Goal: Information Seeking & Learning: Learn about a topic

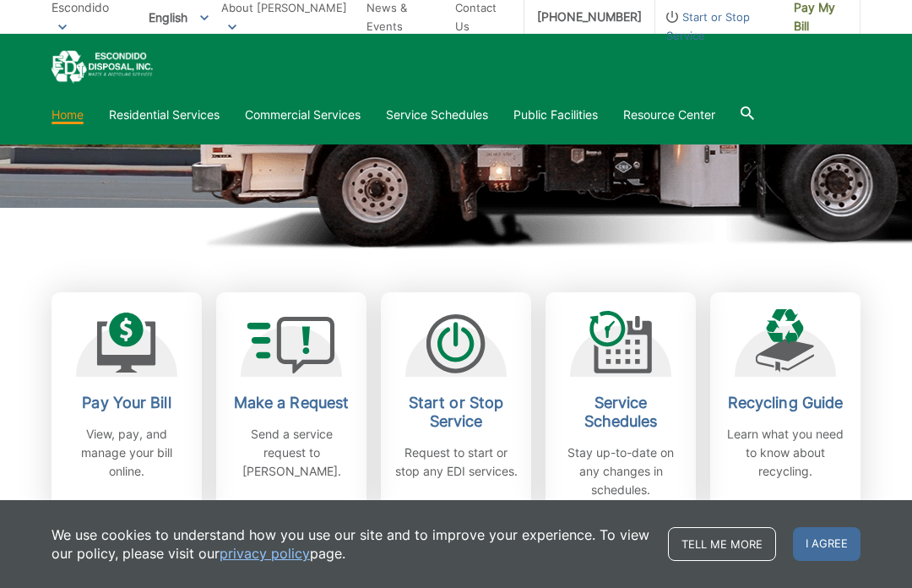
scroll to position [334, 0]
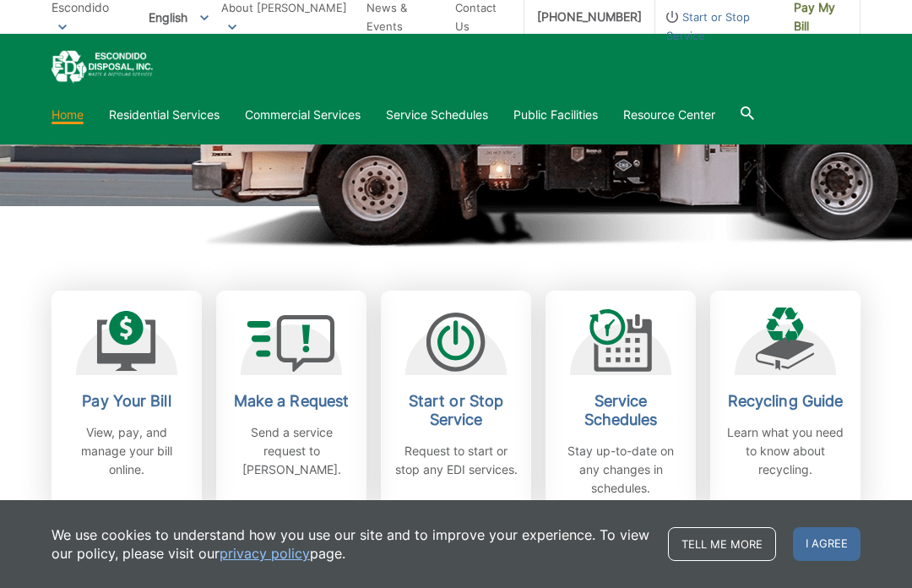
click at [787, 383] on link "Recycling Guide Learn what you need to know about recycling." at bounding box center [785, 402] width 150 height 224
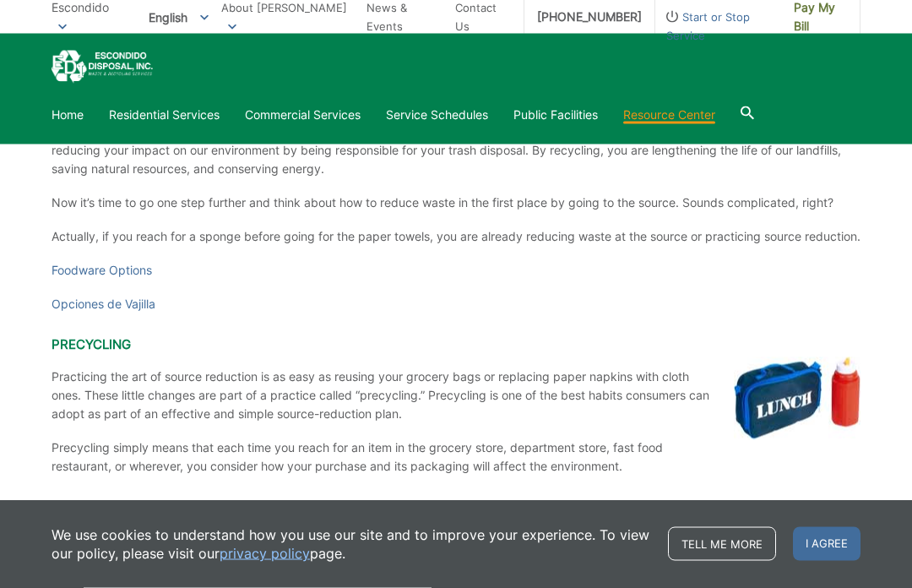
scroll to position [2998, 0]
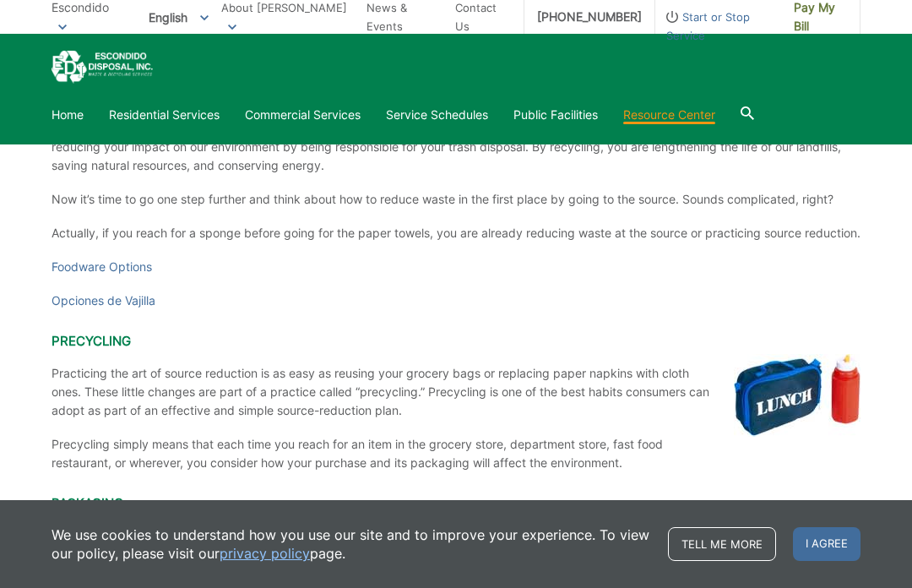
click at [121, 310] on link "Opciones de Vajilla" at bounding box center [103, 300] width 104 height 19
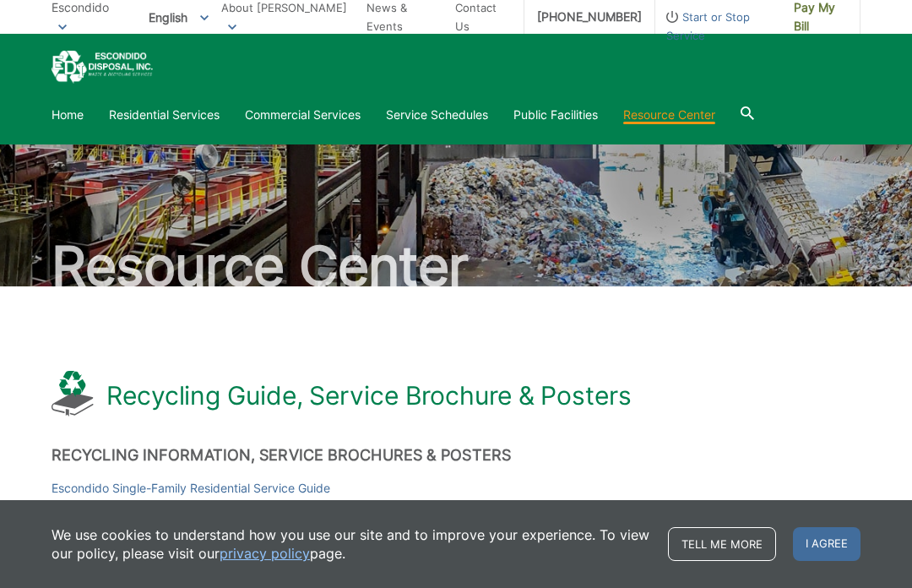
scroll to position [0, 0]
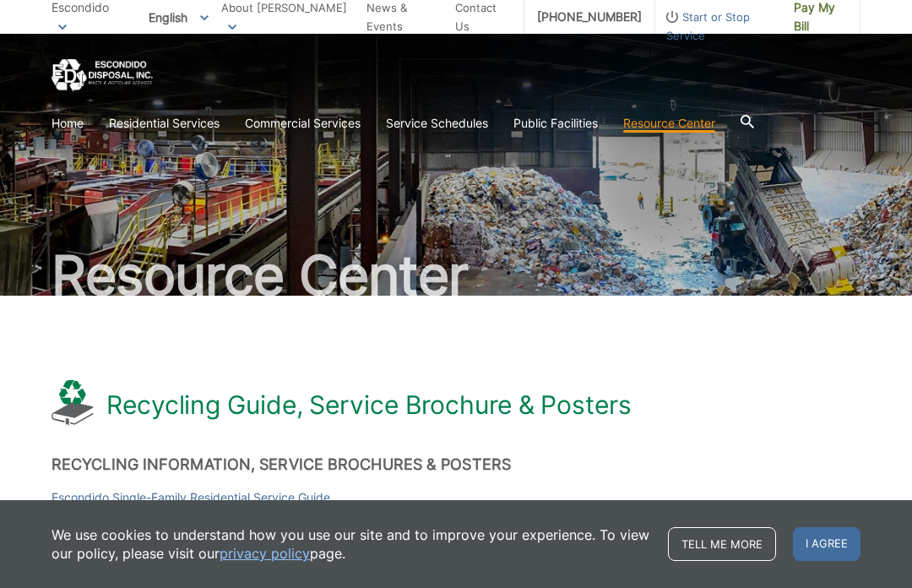
click at [0, 0] on link "Special Items Disposal" at bounding box center [0, 0] width 0 height 0
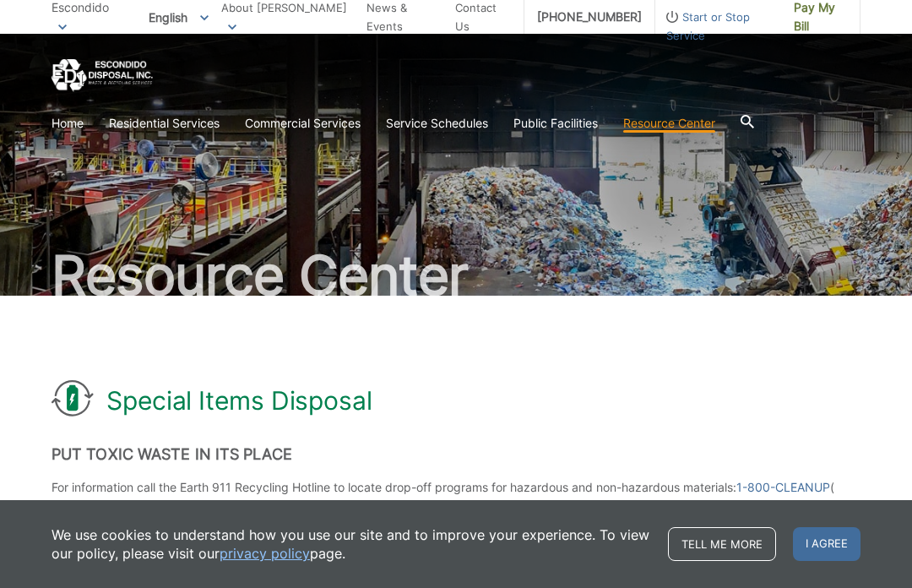
click at [70, 121] on link "Home" at bounding box center [67, 123] width 32 height 19
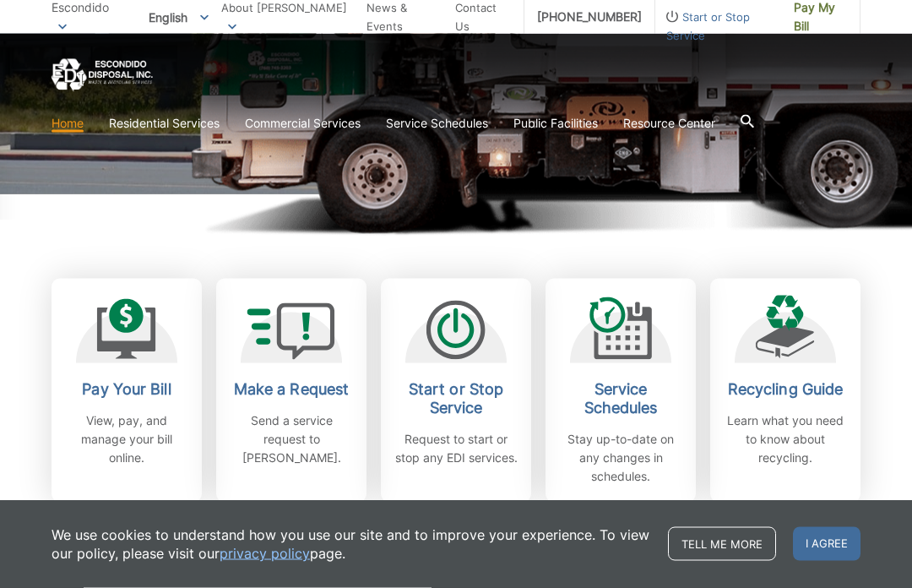
scroll to position [362, 0]
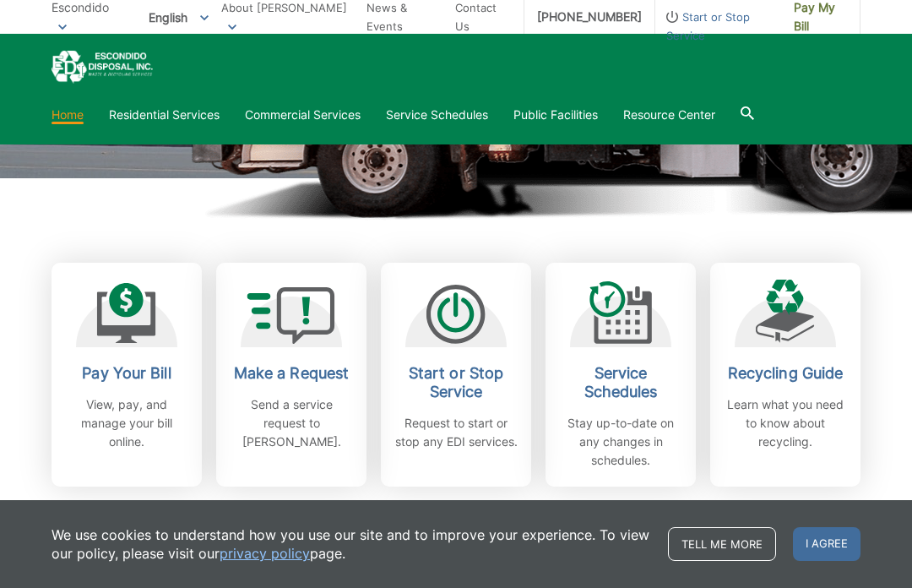
click at [296, 350] on link "Make a Request Send a service request to EDI." at bounding box center [291, 375] width 150 height 224
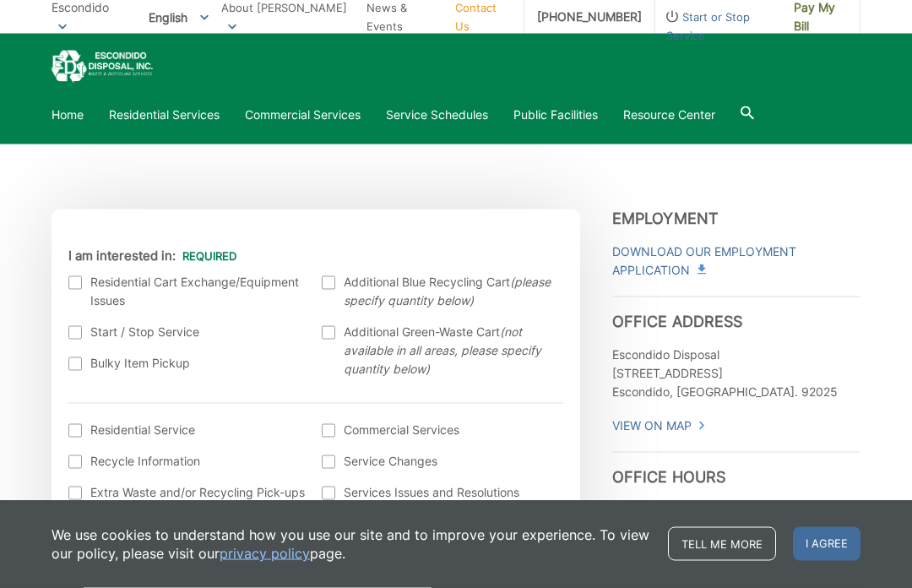
scroll to position [351, 0]
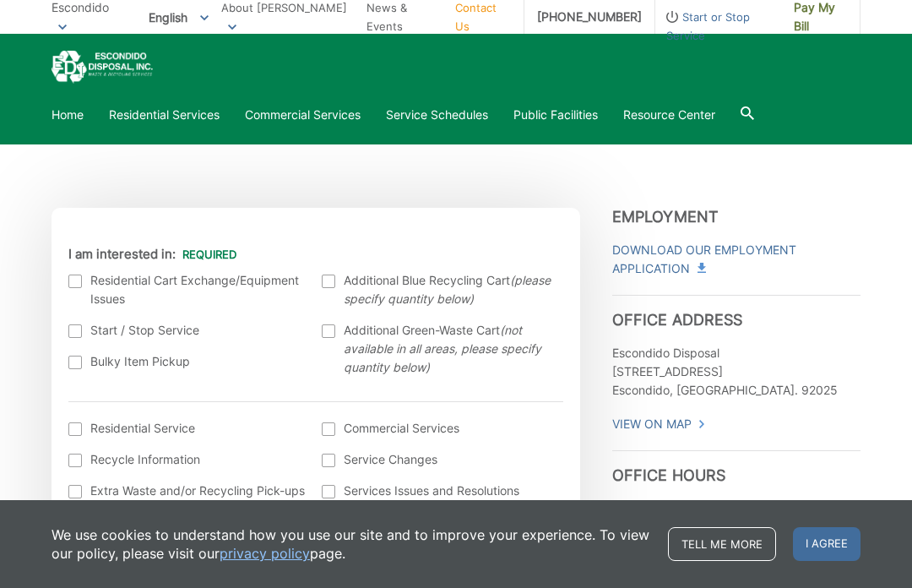
click at [73, 274] on label "Residential Cart Exchange/Equipment Issues" at bounding box center [186, 289] width 237 height 37
click at [0, 0] on input "I am interested in:" at bounding box center [0, 0] width 0 height 0
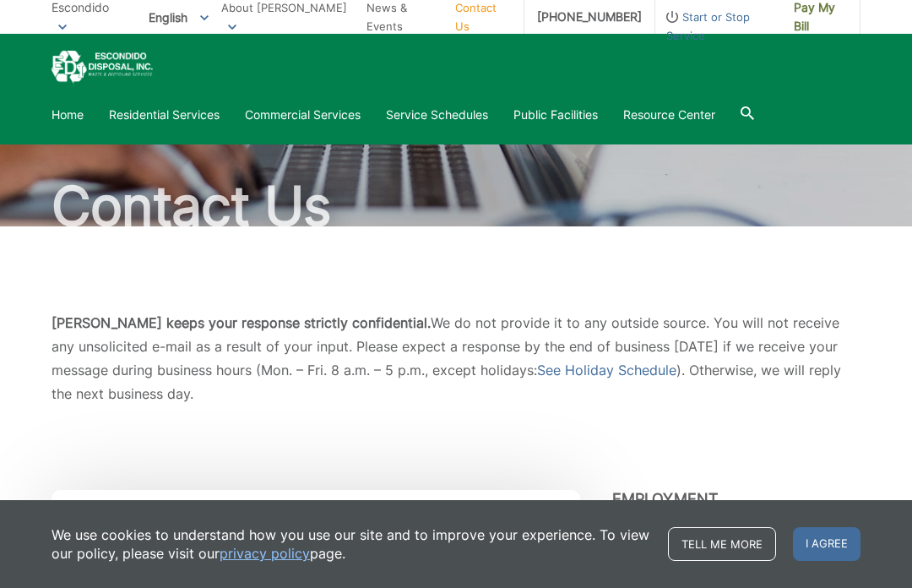
scroll to position [0, 0]
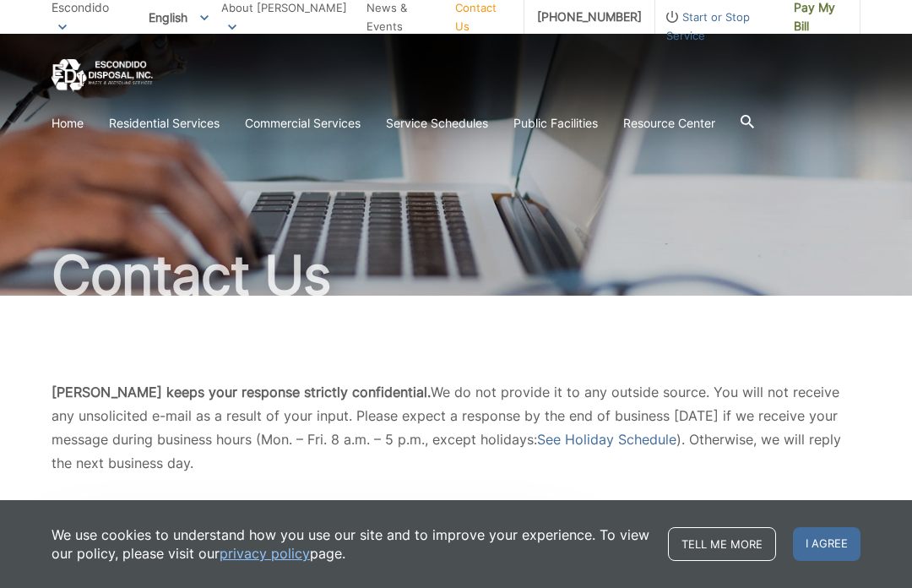
click at [0, 0] on link "Bulky Item Pickup" at bounding box center [0, 0] width 0 height 0
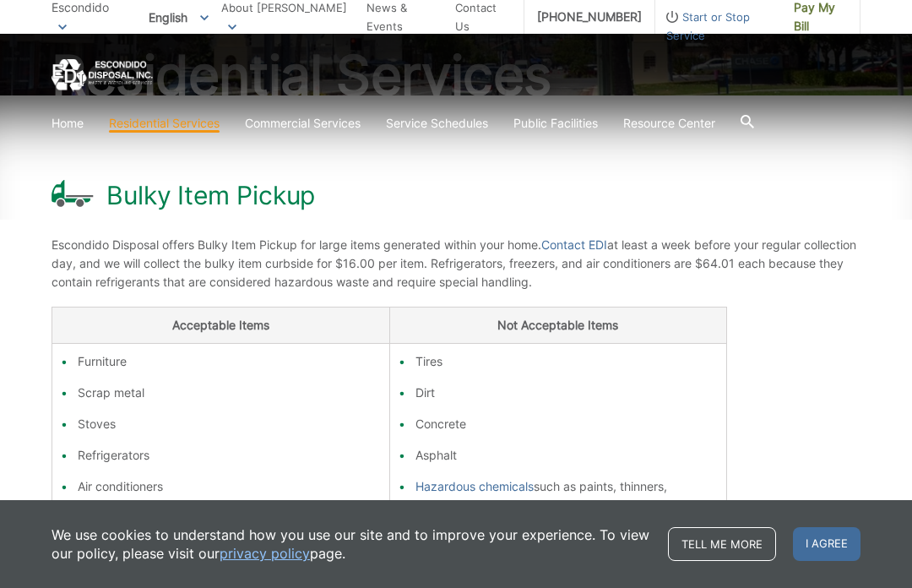
scroll to position [201, 0]
click at [95, 354] on li "Furniture" at bounding box center [229, 360] width 303 height 19
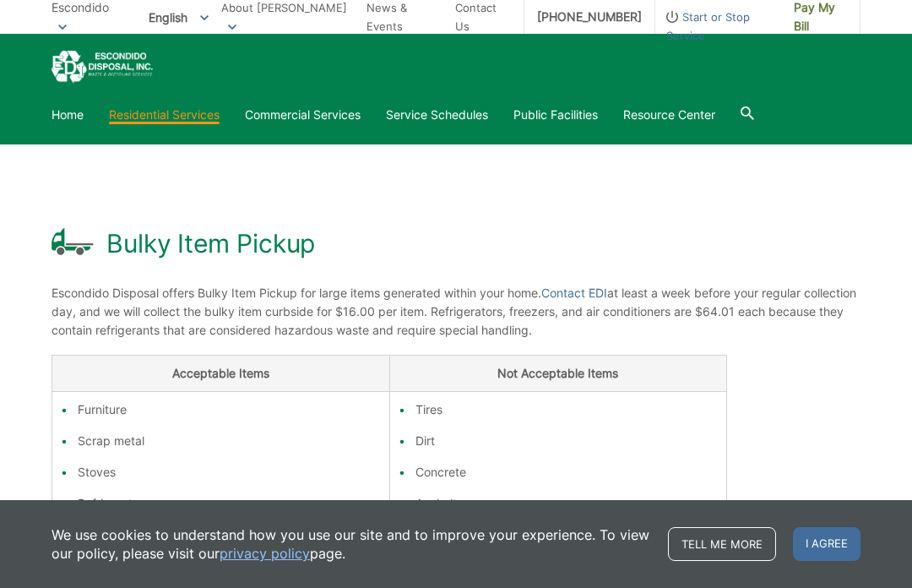
scroll to position [0, 0]
